Goal: Transaction & Acquisition: Purchase product/service

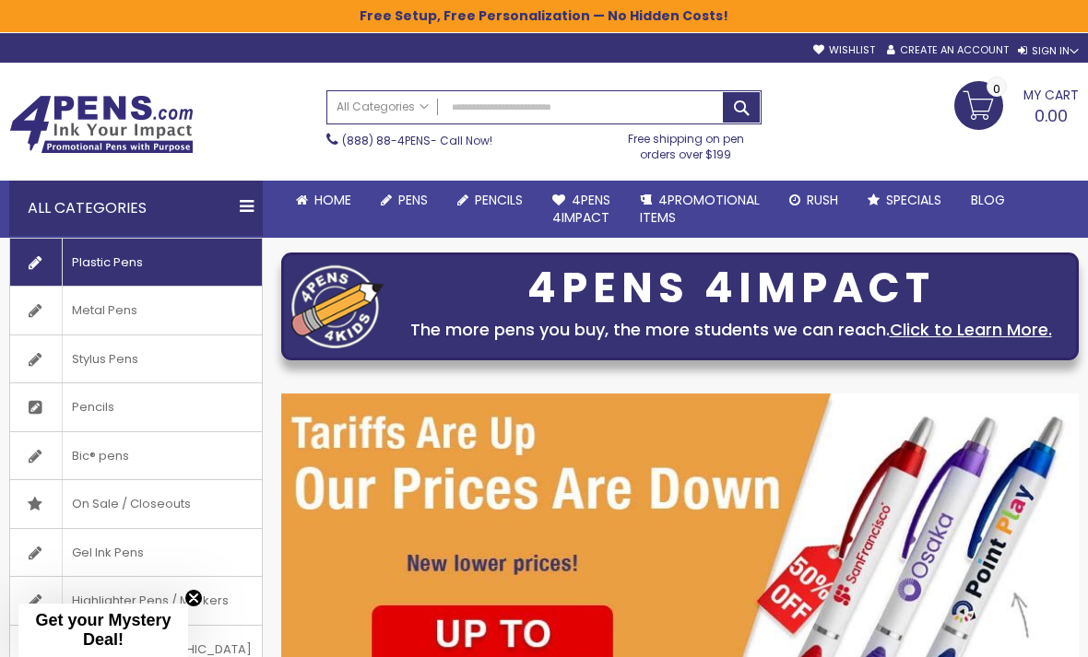
click at [155, 263] on link "Plastic Pens" at bounding box center [136, 263] width 252 height 48
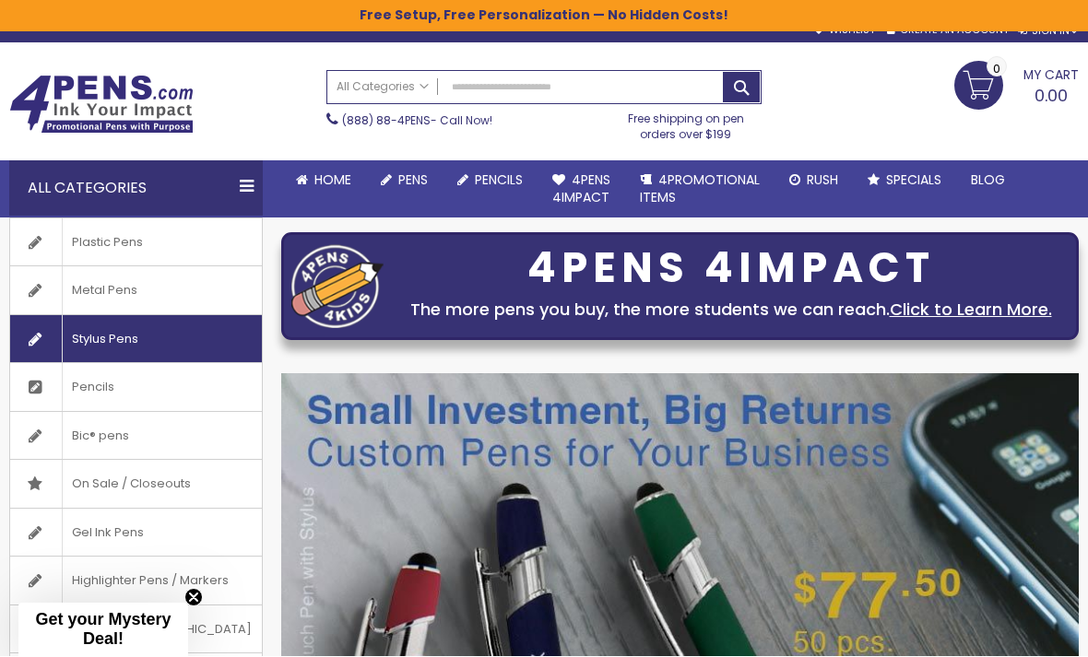
scroll to position [20, 0]
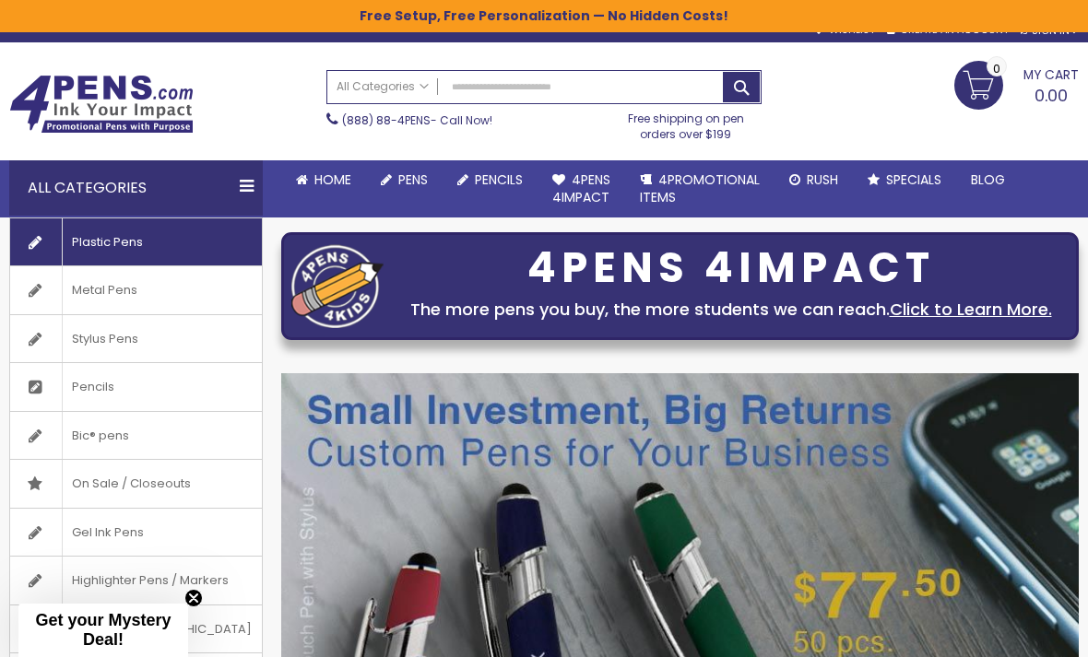
click at [144, 239] on span "Plastic Pens" at bounding box center [107, 242] width 90 height 48
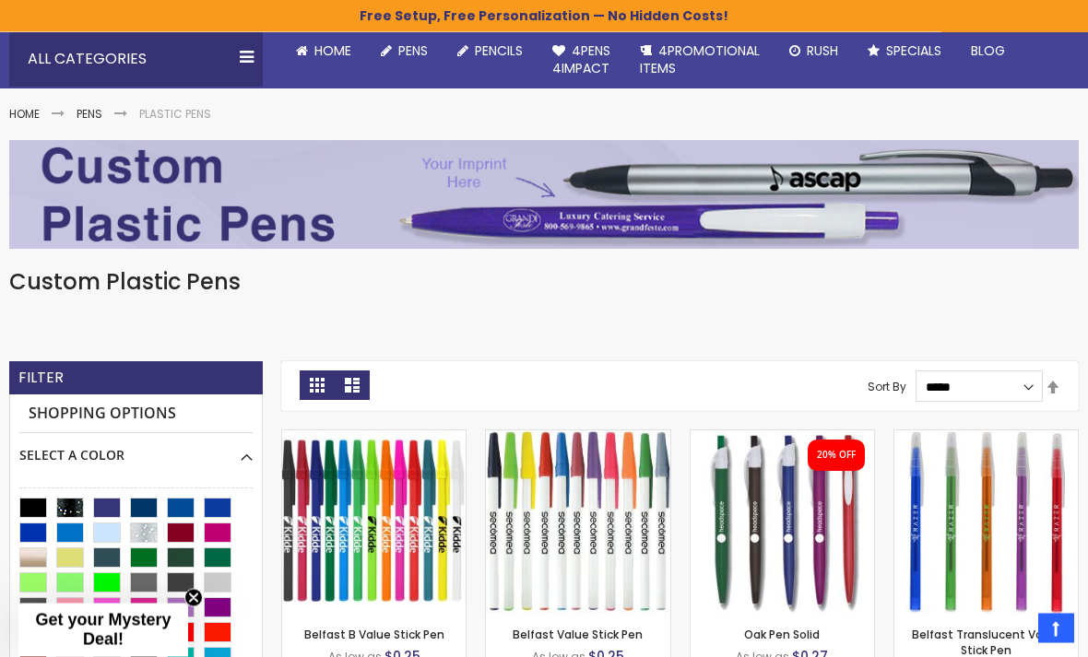
scroll to position [149, 0]
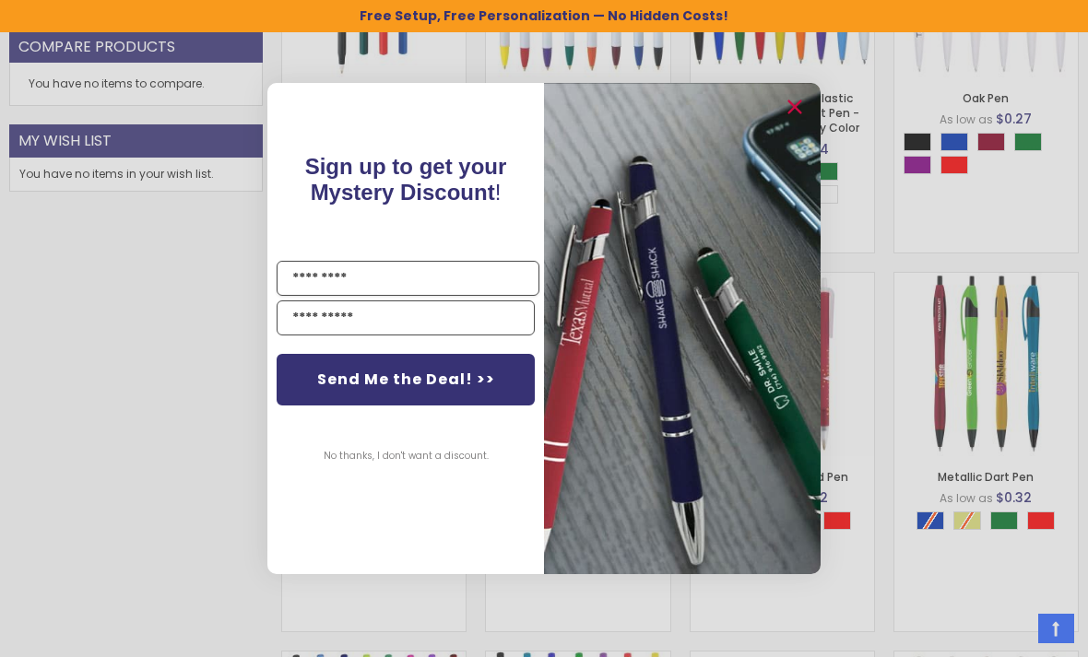
scroll to position [1061, 0]
click at [796, 122] on circle "Close dialog" at bounding box center [794, 108] width 28 height 28
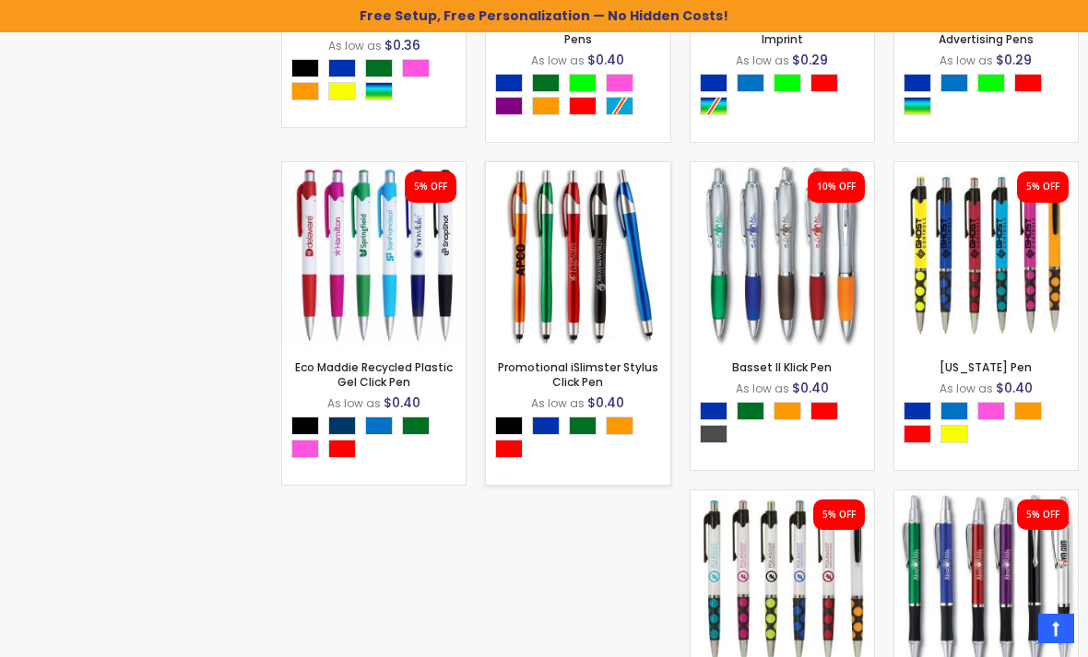
scroll to position [4517, 0]
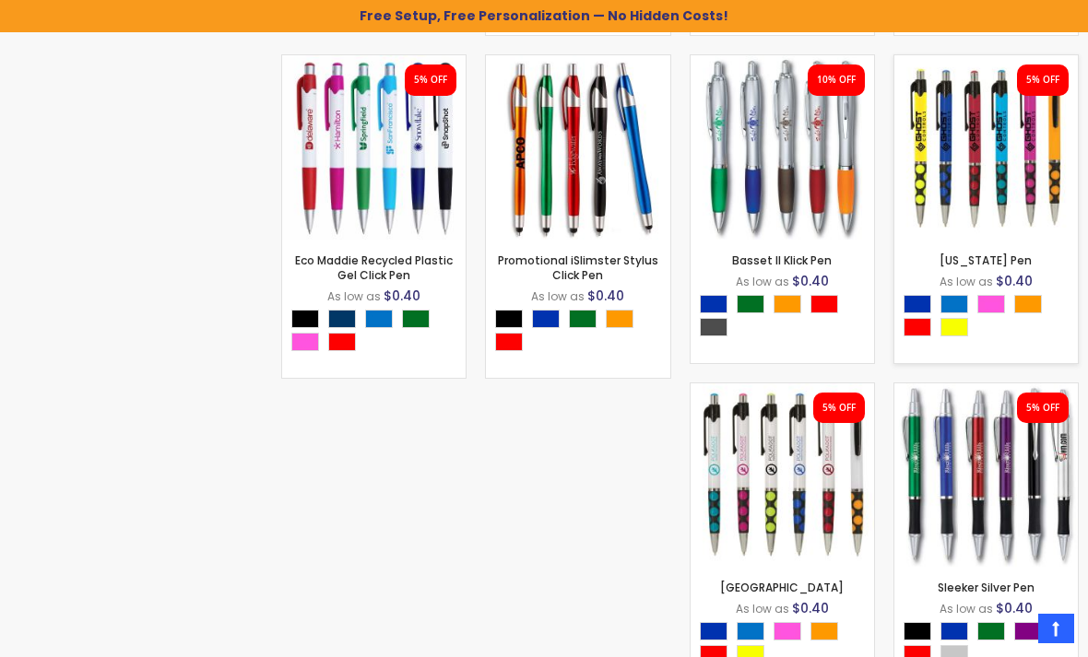
click at [1022, 202] on div "- *** + Add to Cart" at bounding box center [985, 210] width 183 height 32
click at [977, 167] on img at bounding box center [985, 146] width 183 height 183
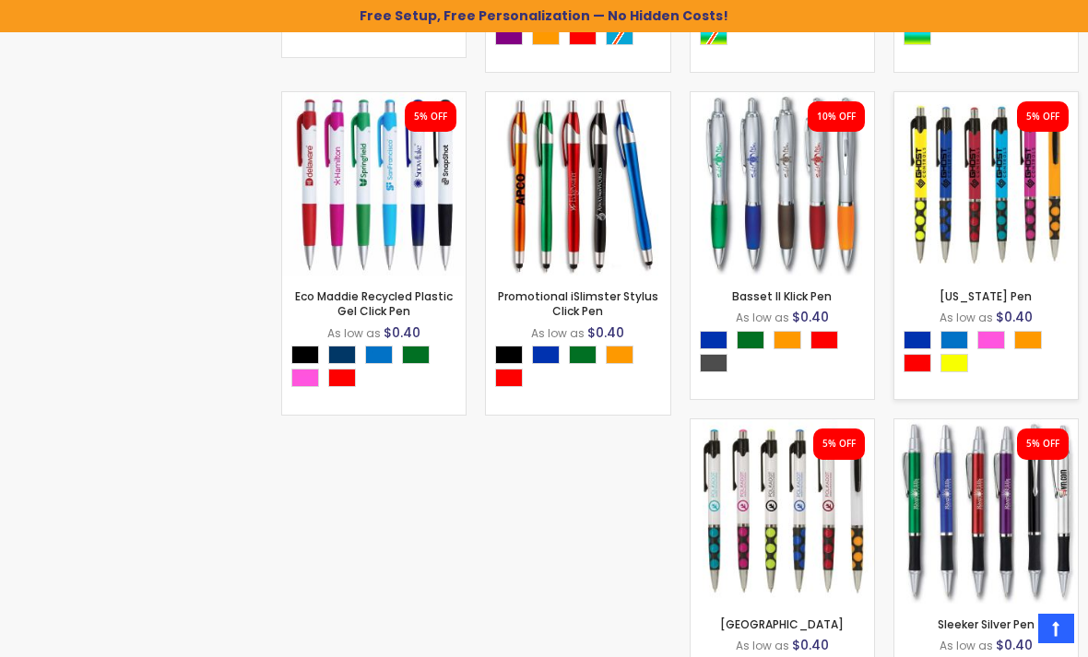
scroll to position [4577, 0]
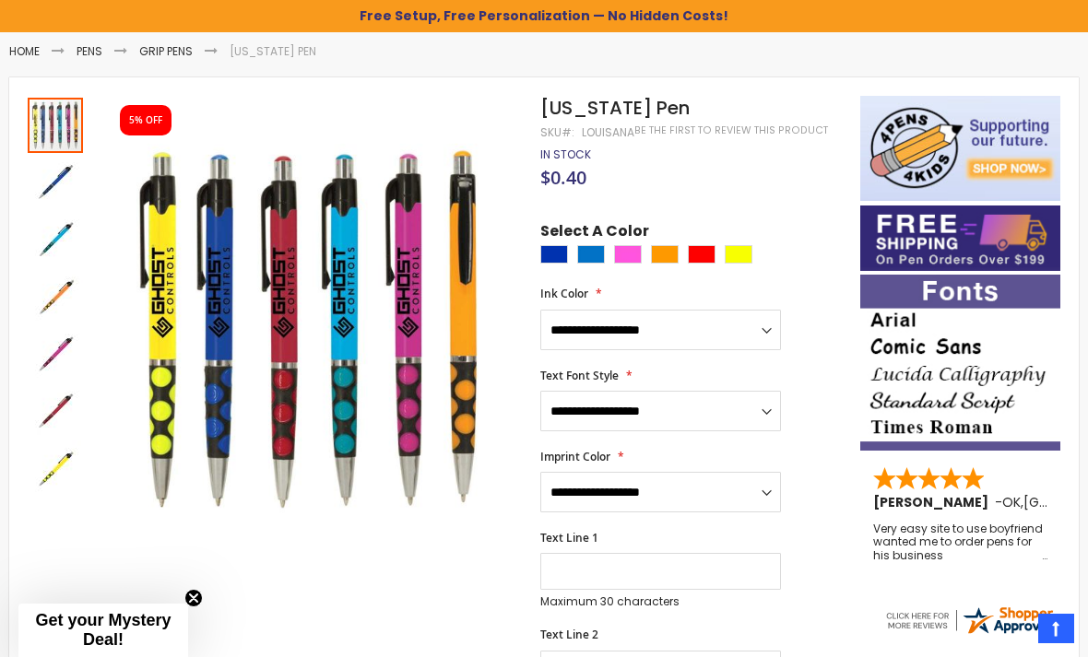
scroll to position [89, 0]
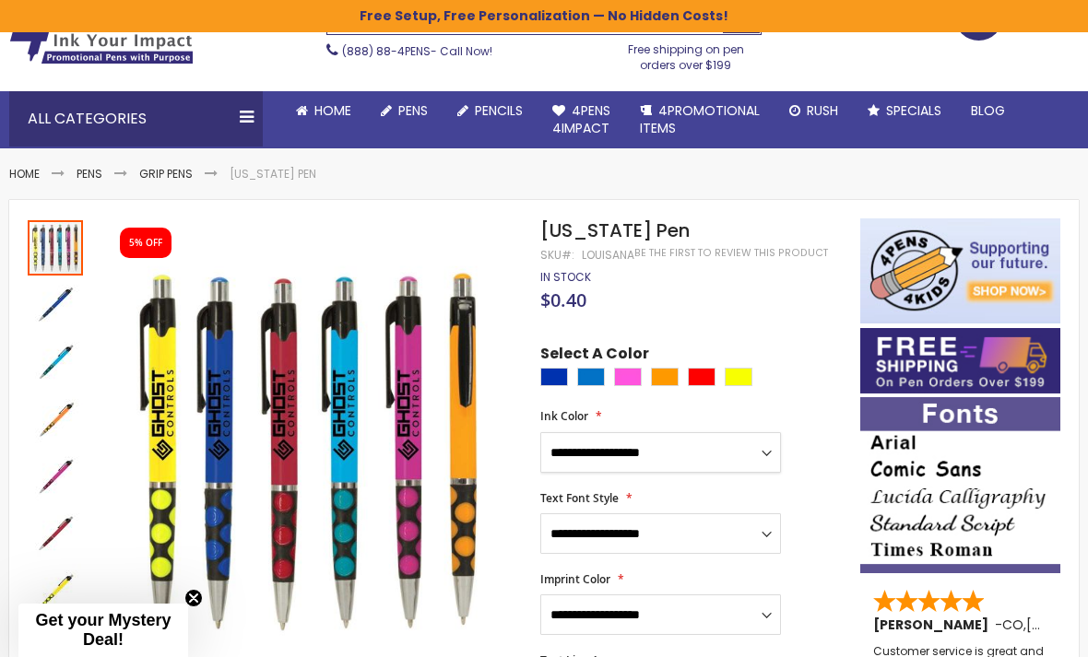
select select "***"
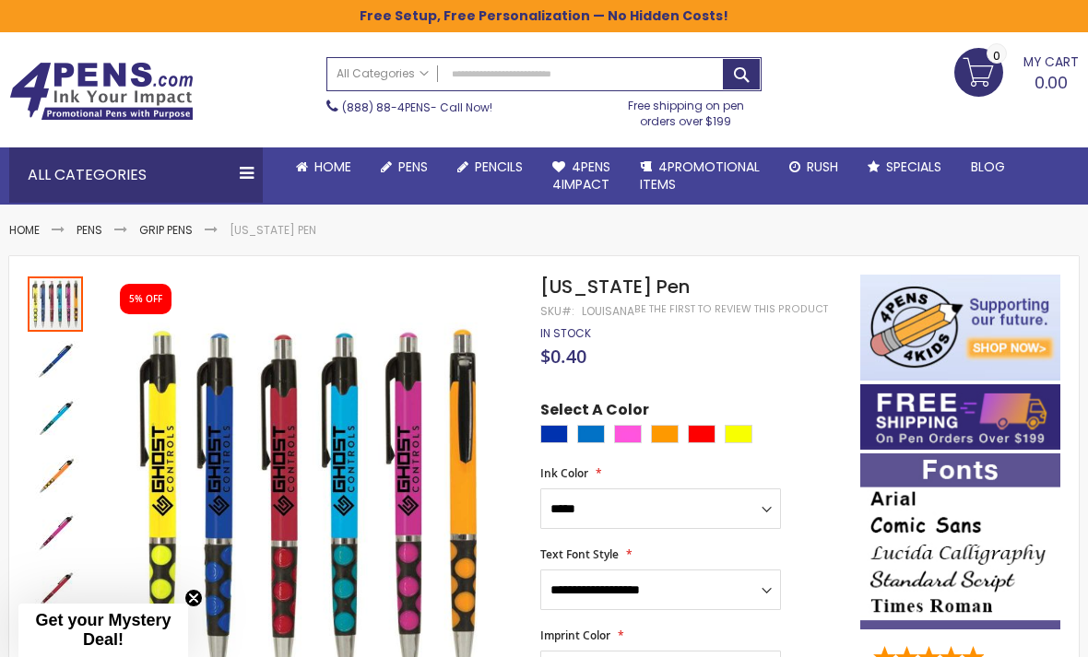
scroll to position [92, 0]
